Goal: Navigation & Orientation: Find specific page/section

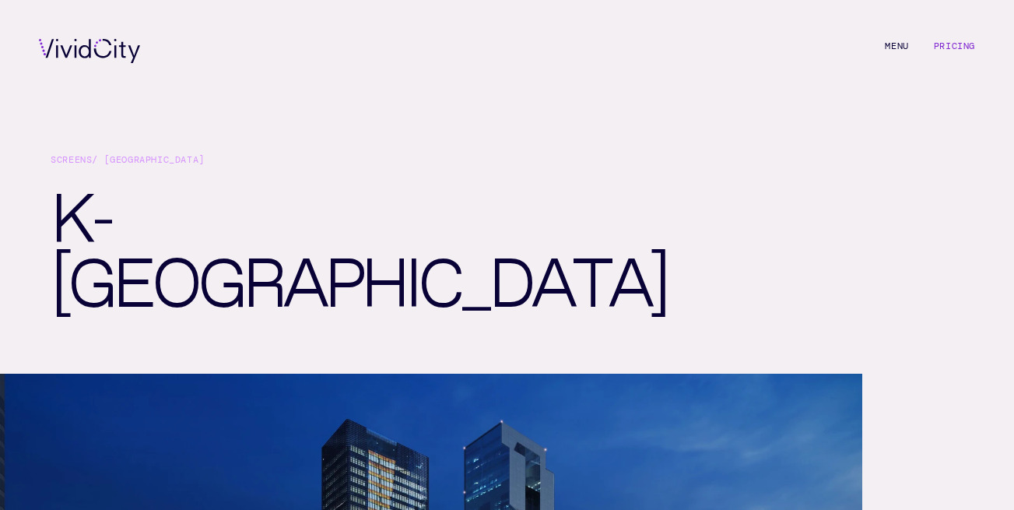
click at [954, 41] on link "Pricing" at bounding box center [954, 46] width 41 height 12
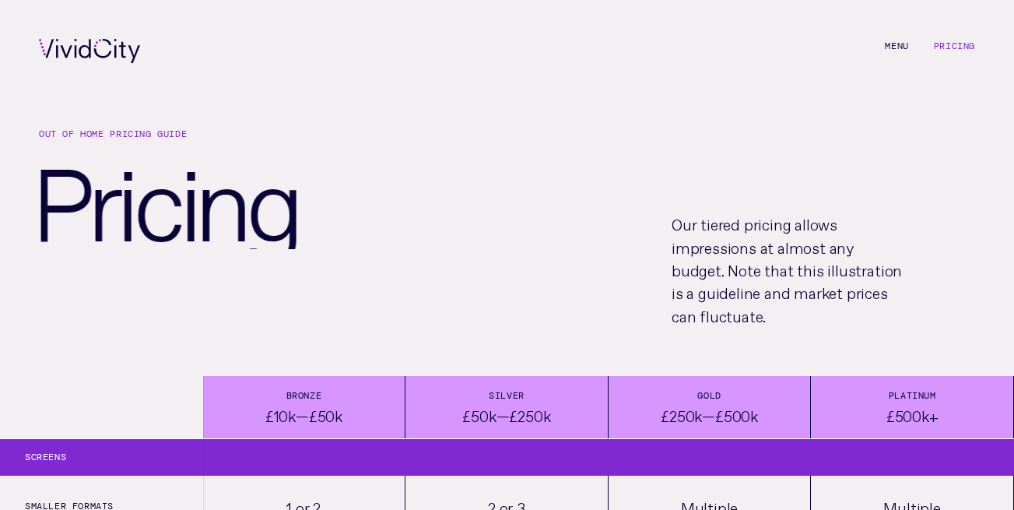
click at [896, 42] on li "M e n u" at bounding box center [896, 51] width 23 height 24
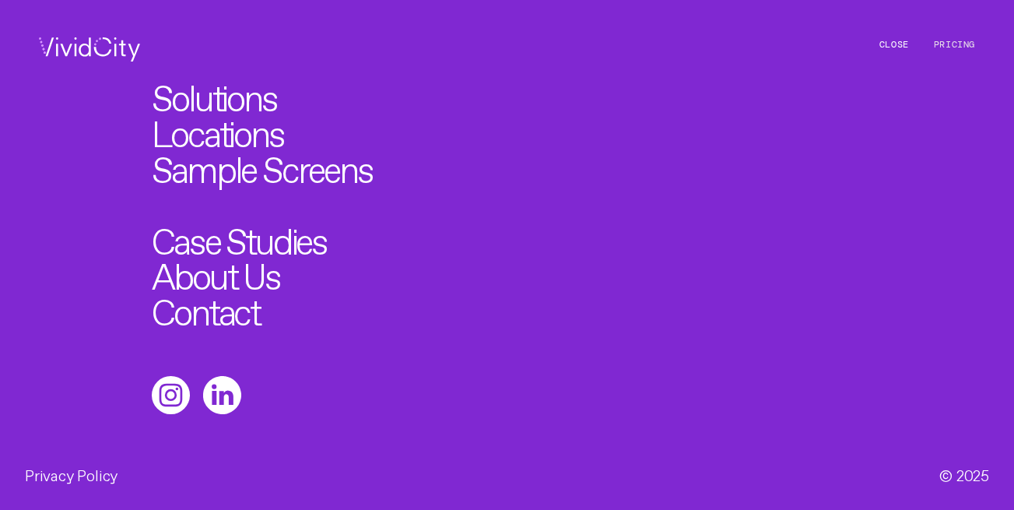
scroll to position [1, 0]
click at [265, 236] on link "Case Studies" at bounding box center [239, 237] width 175 height 36
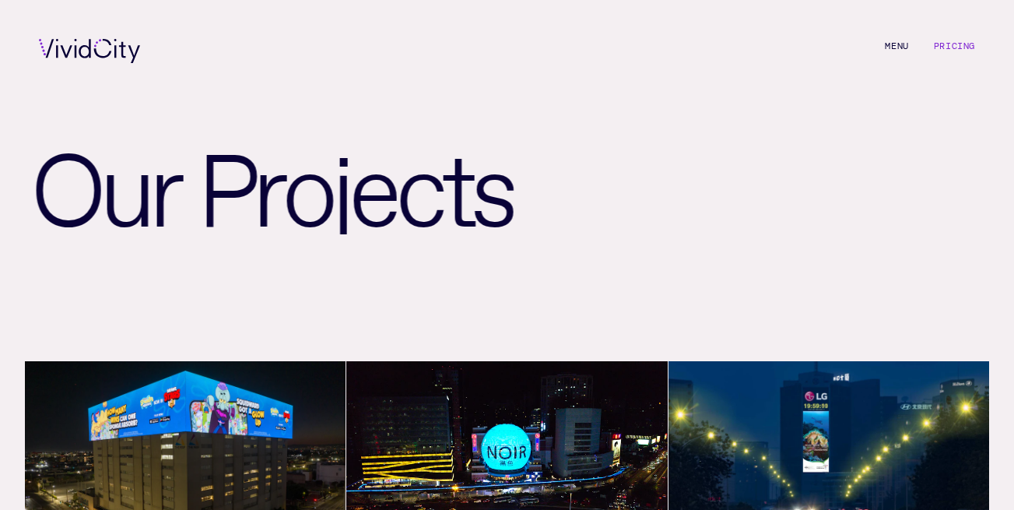
click at [896, 47] on li "M e n u C l o s e" at bounding box center [896, 51] width 23 height 24
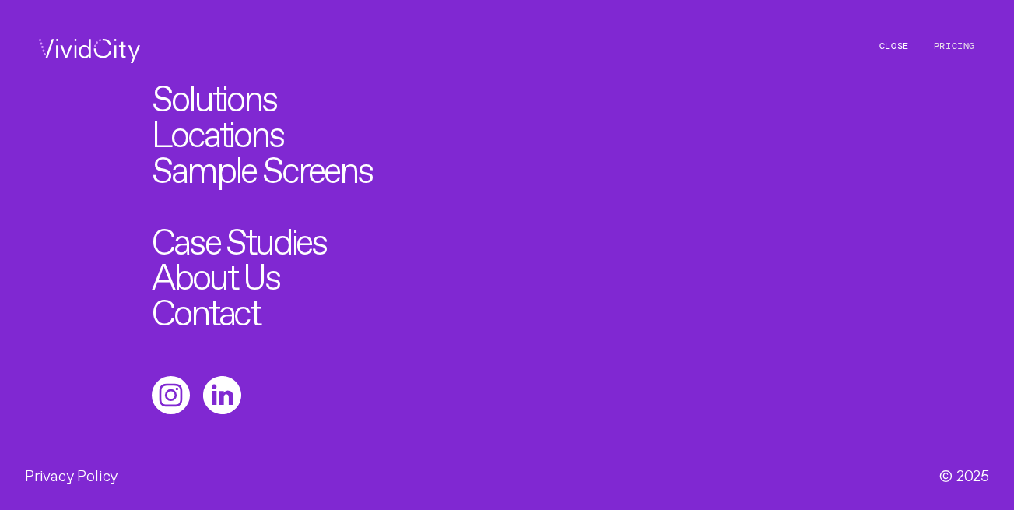
click at [208, 121] on link "Locations" at bounding box center [217, 130] width 131 height 36
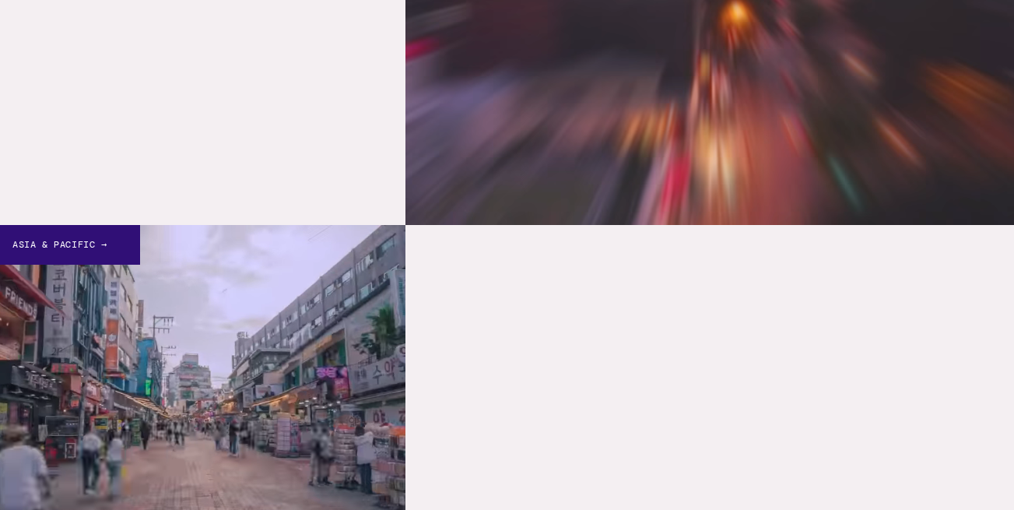
click at [172, 234] on link "Asia & Pacific →" at bounding box center [202, 427] width 405 height 405
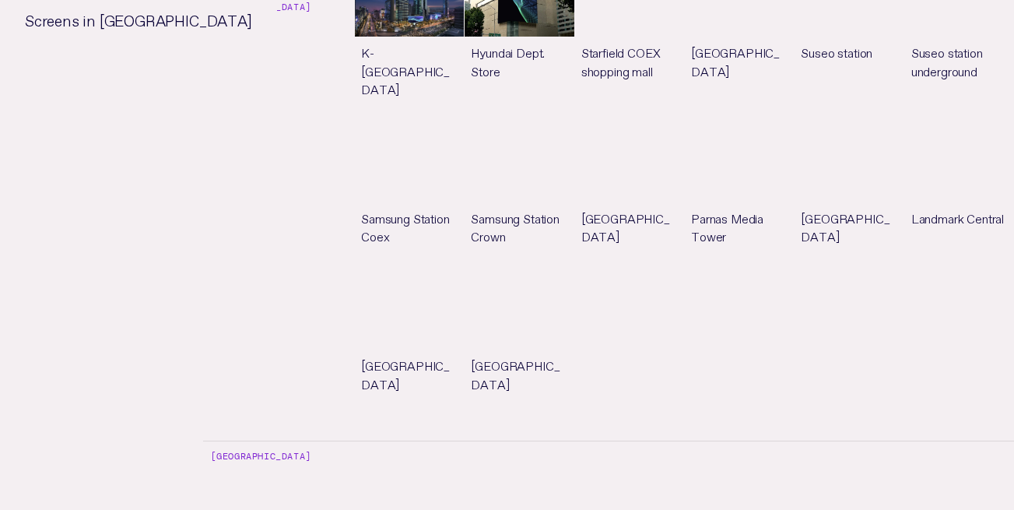
scroll to position [3092, 0]
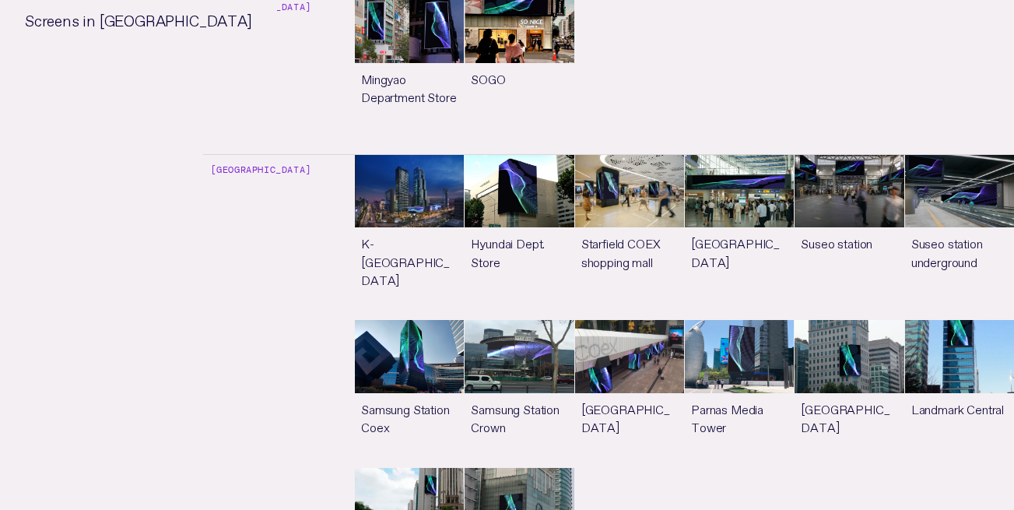
click at [434, 155] on link "See more" at bounding box center [409, 237] width 109 height 165
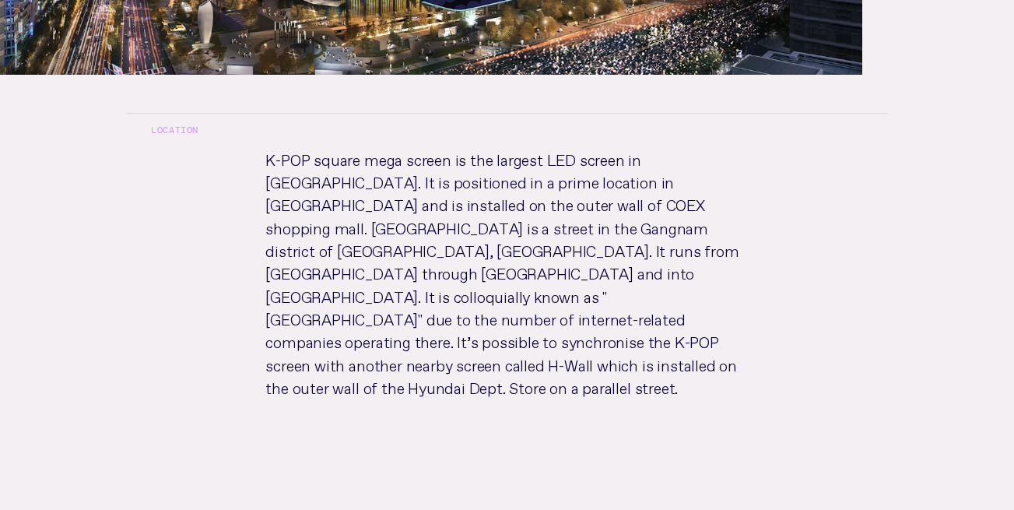
scroll to position [784, 0]
